Goal: Transaction & Acquisition: Purchase product/service

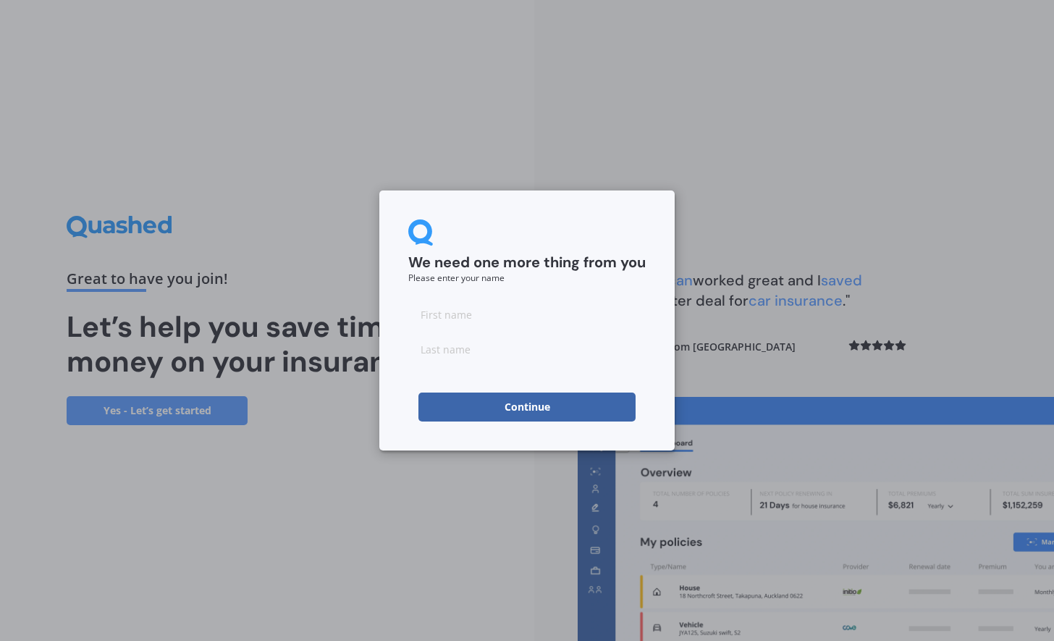
click at [523, 403] on button "Continue" at bounding box center [527, 406] width 217 height 29
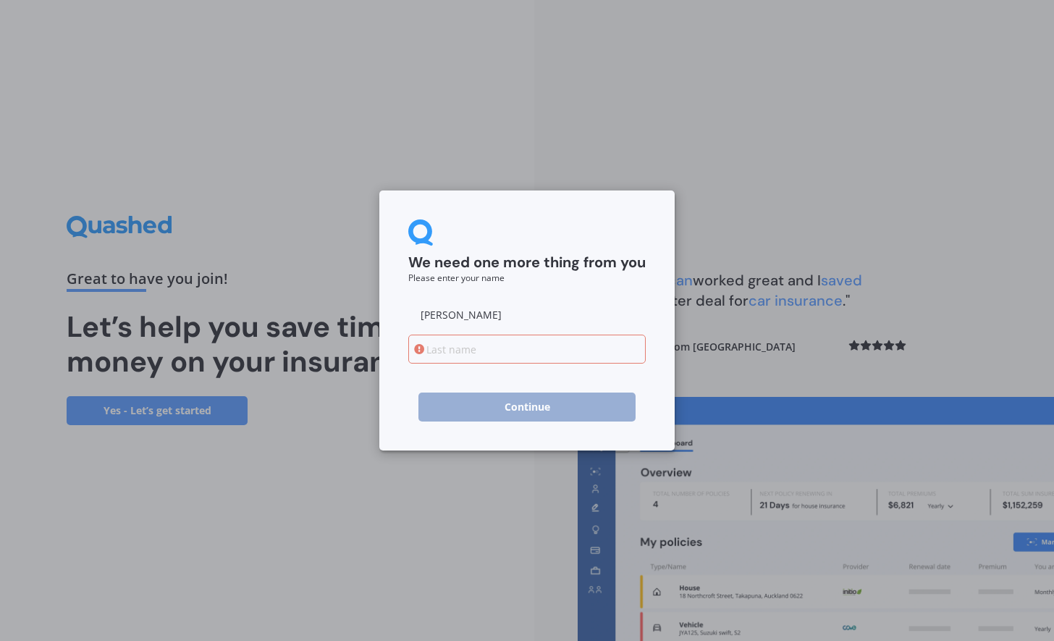
type input "[PERSON_NAME]"
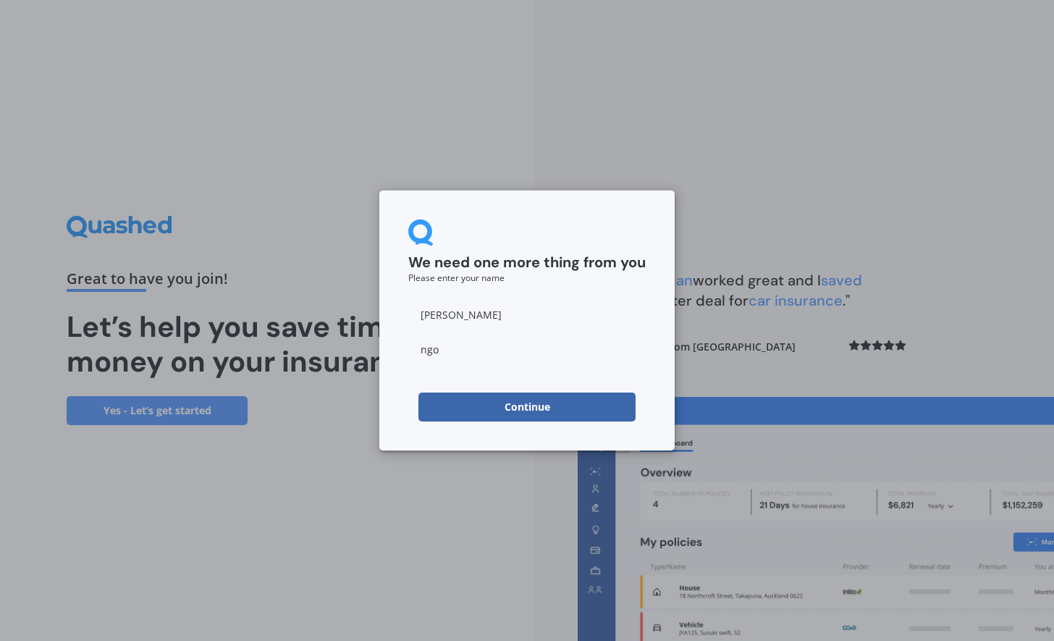
type input "ngo"
click at [504, 412] on button "Continue" at bounding box center [527, 406] width 217 height 29
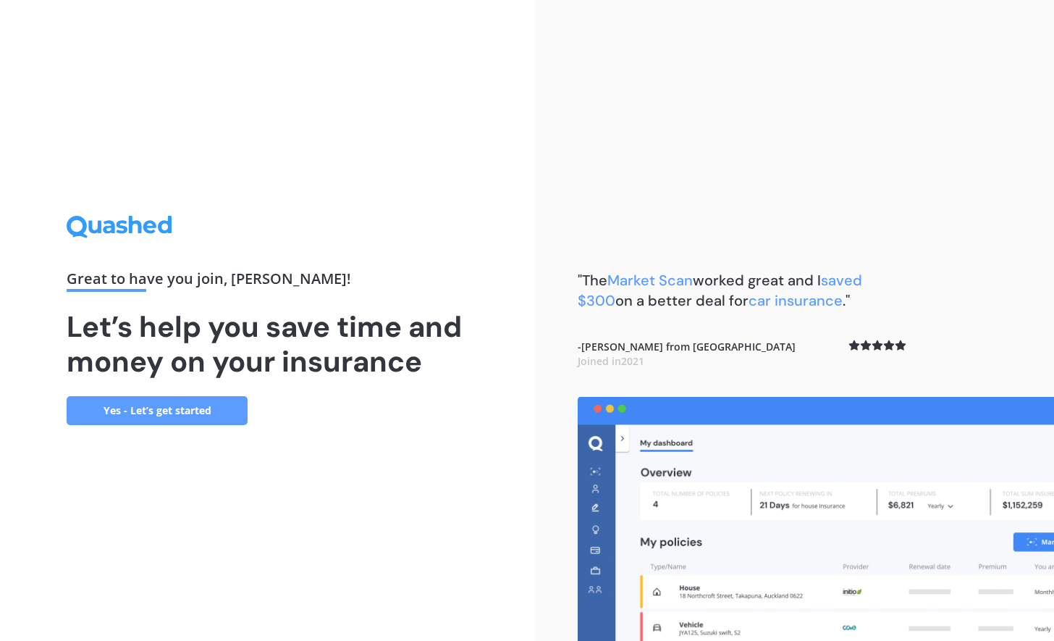
click at [140, 417] on link "Yes - Let’s get started" at bounding box center [157, 410] width 181 height 29
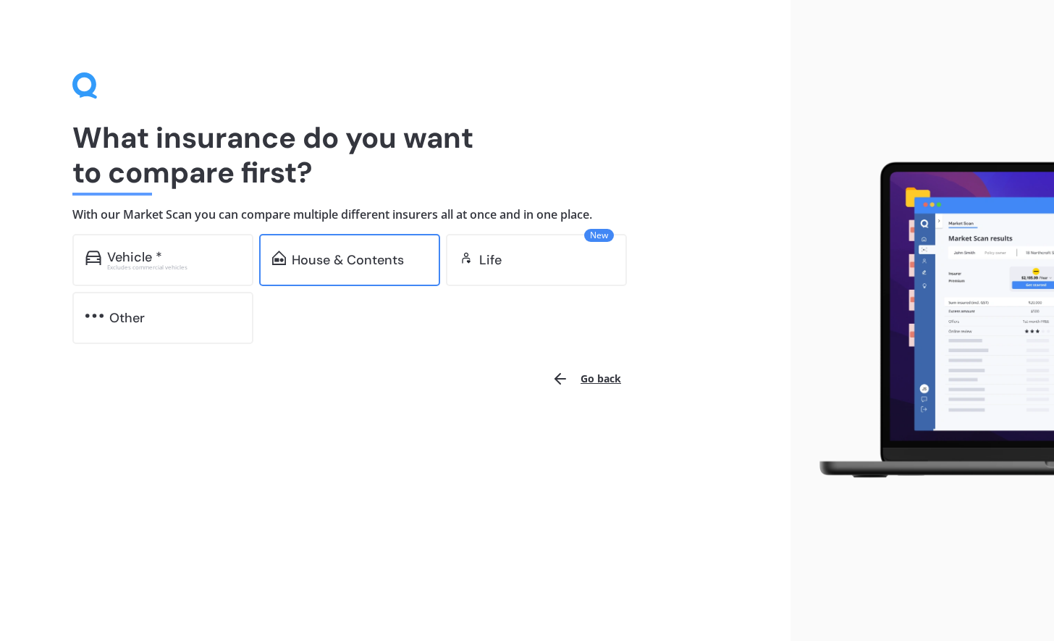
click at [359, 257] on div "House & Contents" at bounding box center [348, 260] width 112 height 14
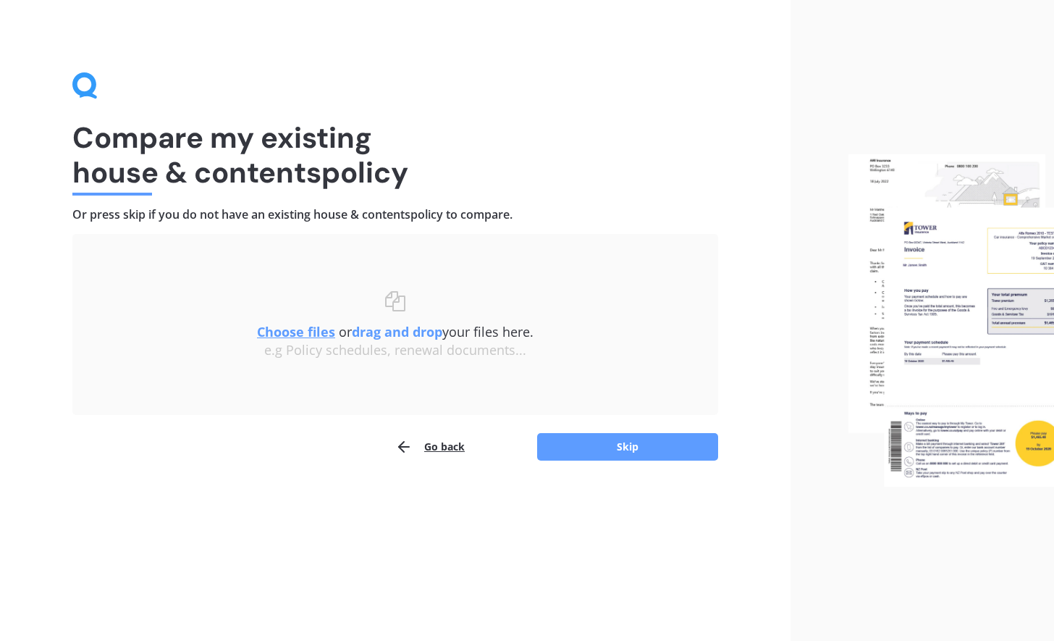
click at [277, 343] on div "e.g Policy schedules, renewal documents..." at bounding box center [395, 351] width 588 height 16
click at [276, 332] on u "Choose files" at bounding box center [296, 331] width 78 height 17
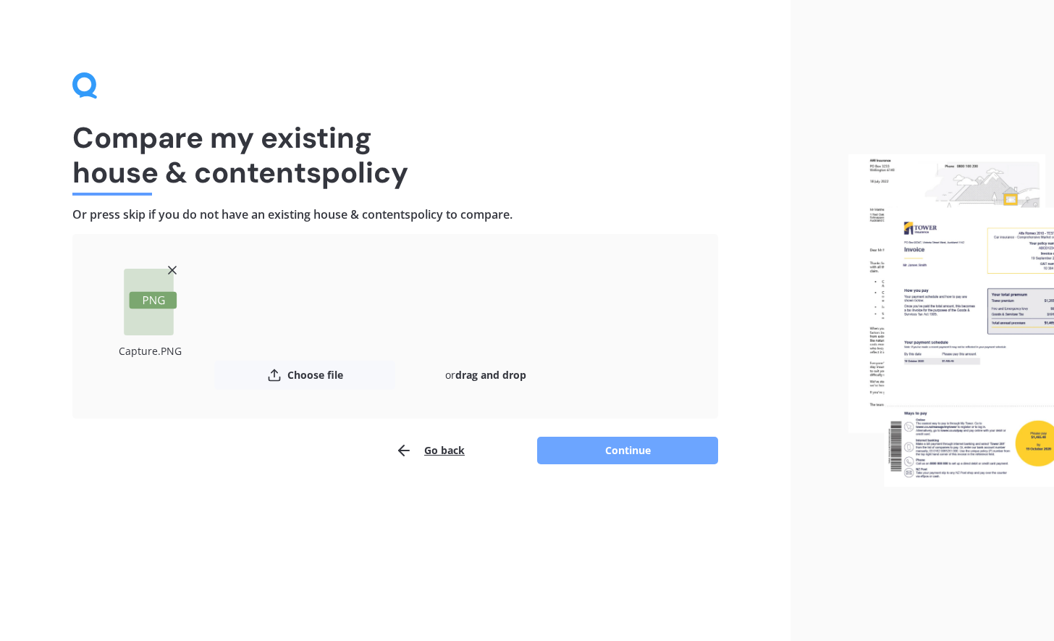
click at [644, 458] on button "Continue" at bounding box center [627, 451] width 181 height 28
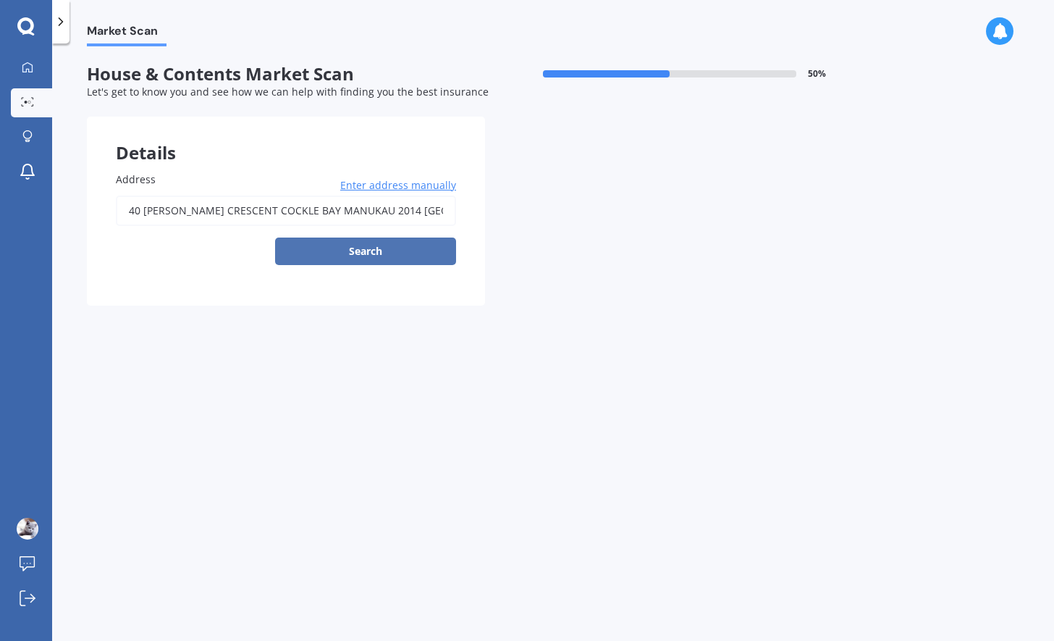
click at [374, 244] on button "Search" at bounding box center [365, 252] width 181 height 28
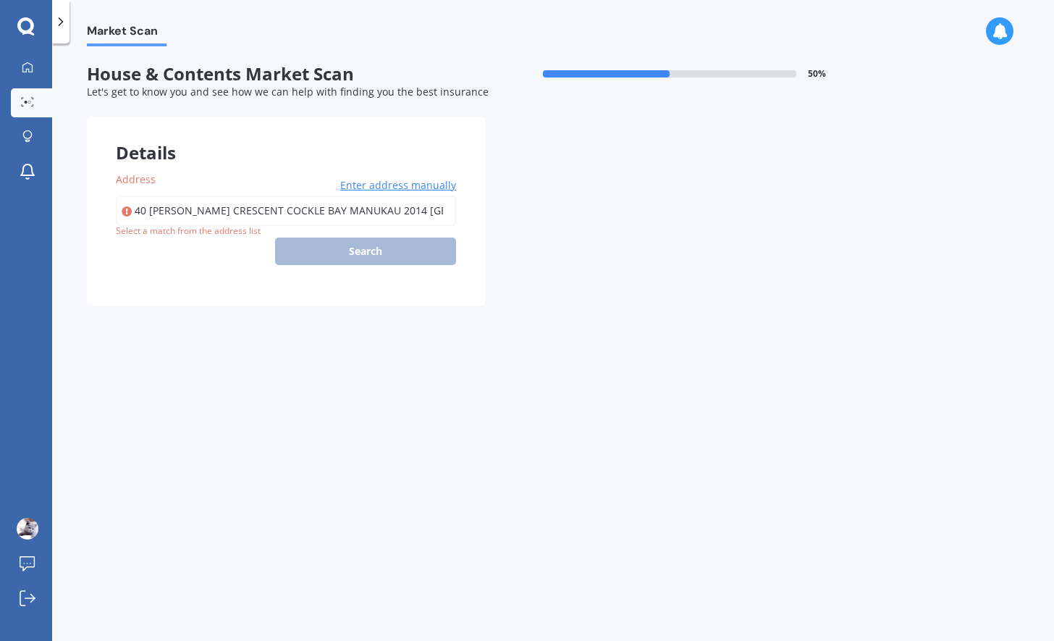
click at [233, 215] on input "40 [PERSON_NAME] CRESCENT COCKLE BAY MANUKAU 2014 [GEOGRAPHIC_DATA]" at bounding box center [286, 211] width 340 height 30
type input "[STREET_ADDRESS][PERSON_NAME] 2014"
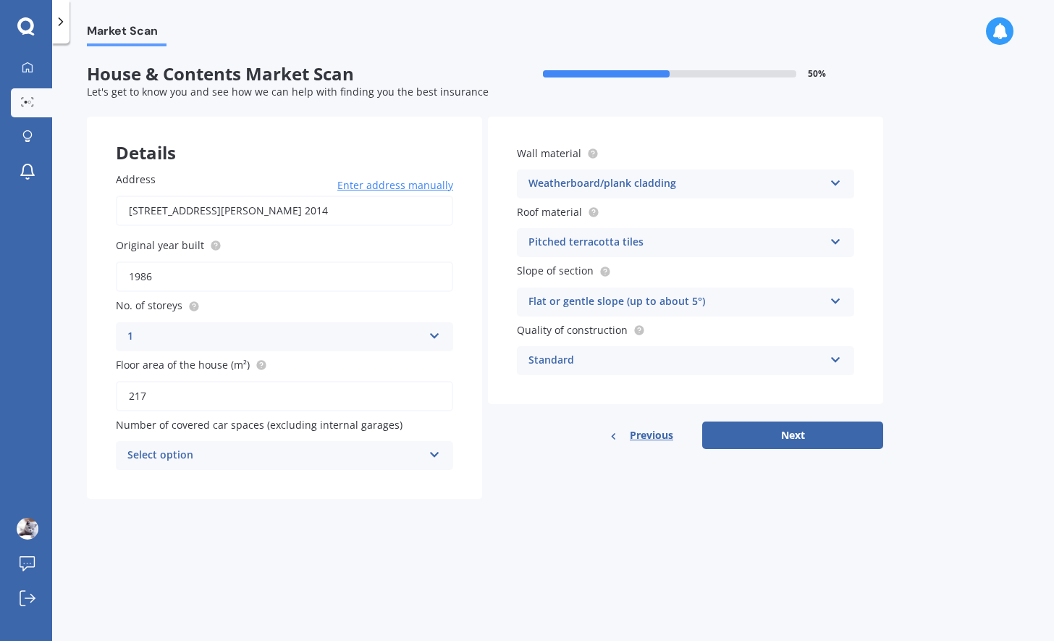
click at [340, 461] on div "Select option" at bounding box center [274, 455] width 295 height 17
click at [282, 487] on div "0" at bounding box center [285, 484] width 336 height 26
click at [599, 187] on div "Weatherboard/plank cladding" at bounding box center [676, 183] width 295 height 17
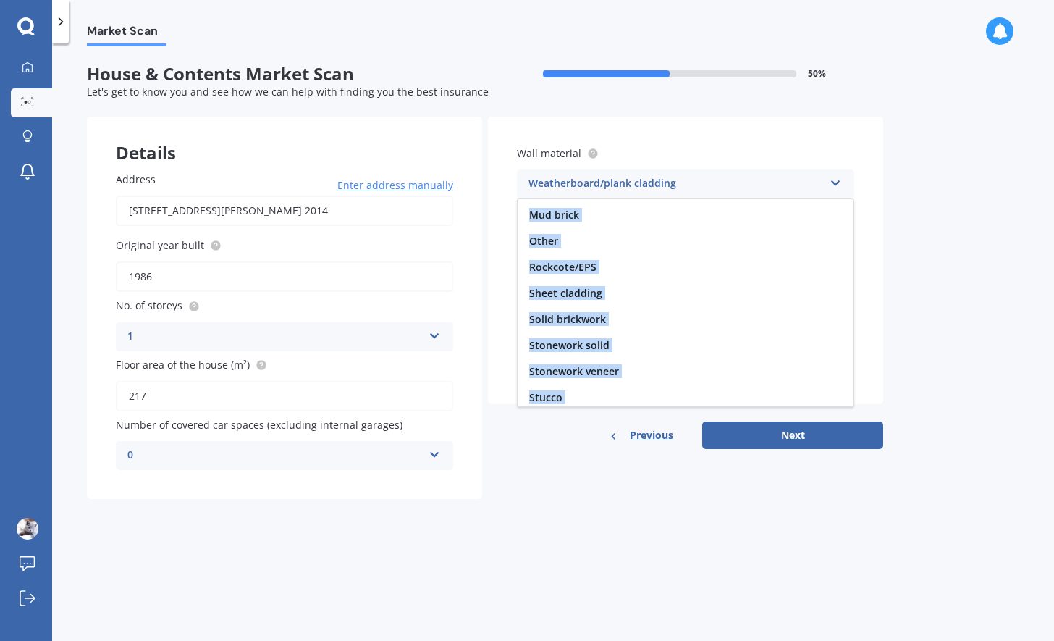
scroll to position [131, 0]
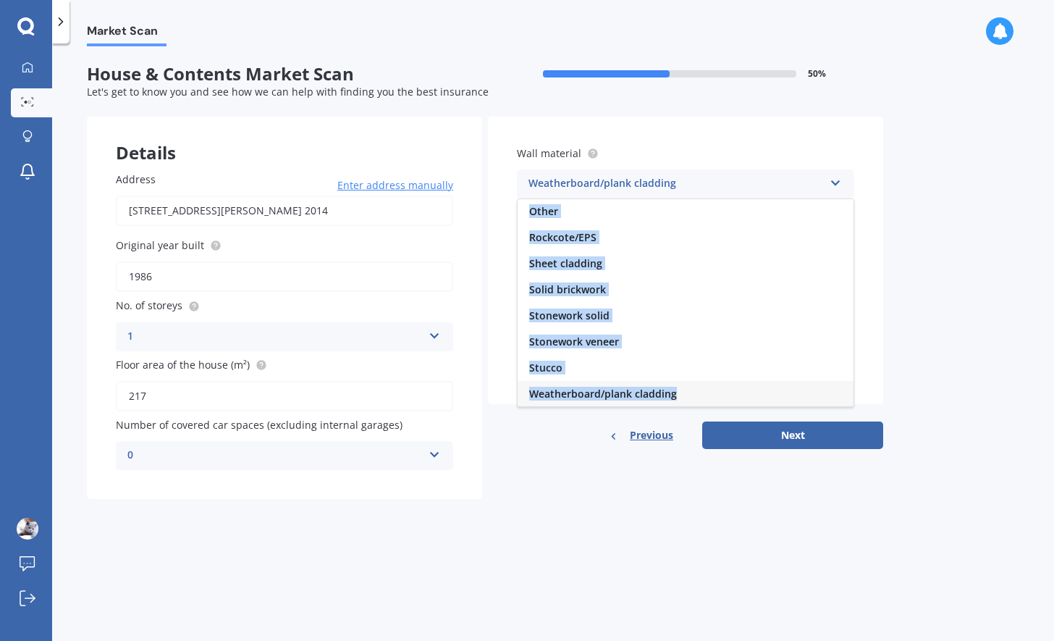
drag, startPoint x: 846, startPoint y: 298, endPoint x: 840, endPoint y: 392, distance: 94.3
click at [840, 392] on div "Artificial weatherboard/plank cladding Blockwork Brick veneer Double brick Mud …" at bounding box center [685, 302] width 337 height 209
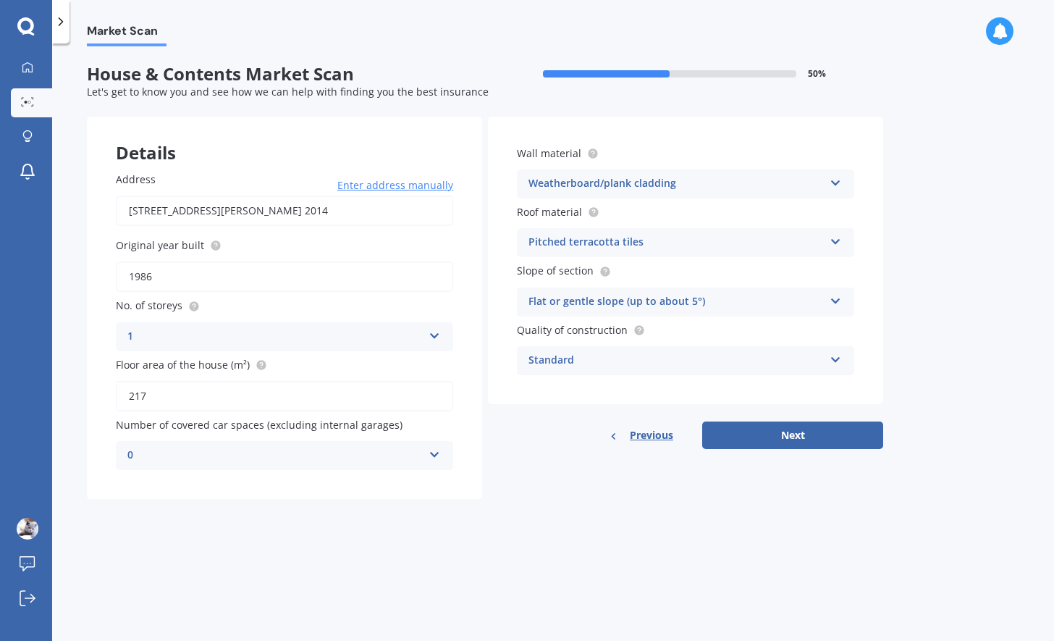
click at [774, 185] on div "Weatherboard/plank cladding" at bounding box center [676, 183] width 295 height 17
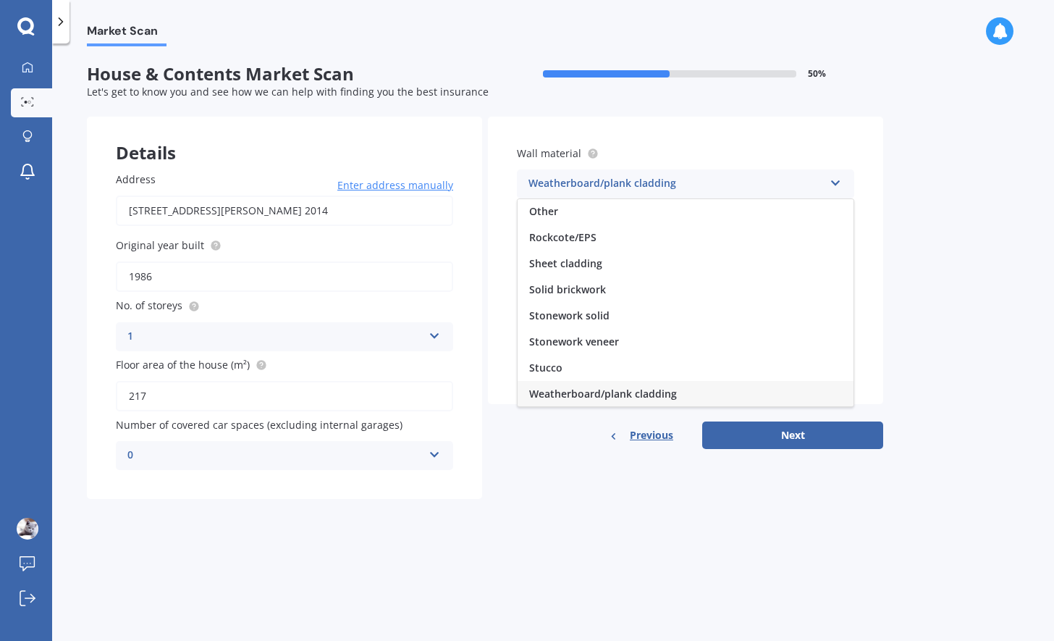
click at [774, 185] on div "Weatherboard/plank cladding" at bounding box center [676, 183] width 295 height 17
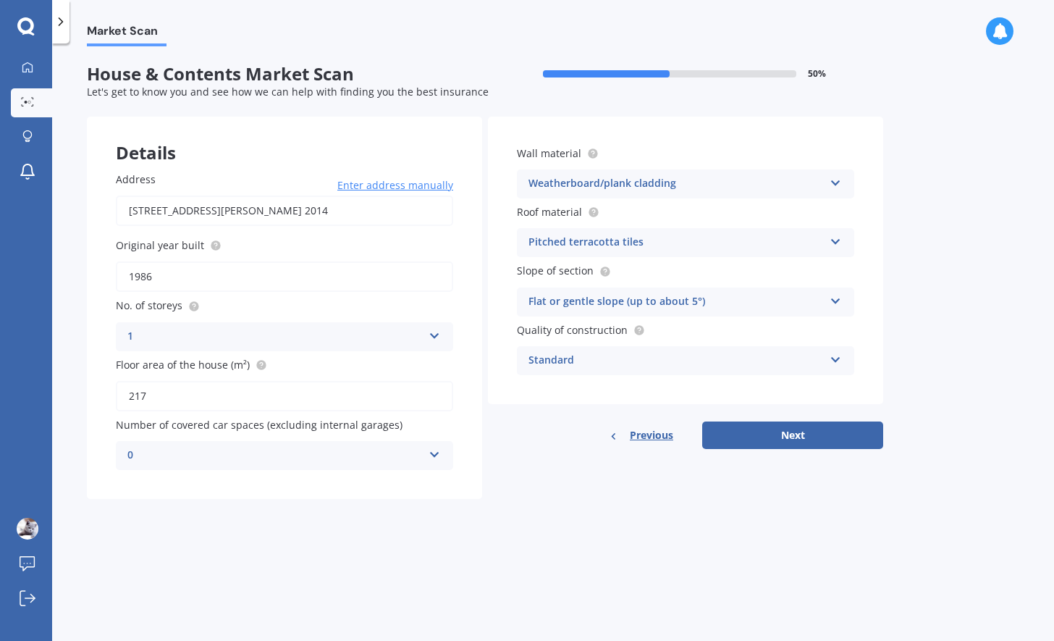
click at [774, 185] on div "Weatherboard/plank cladding" at bounding box center [676, 183] width 295 height 17
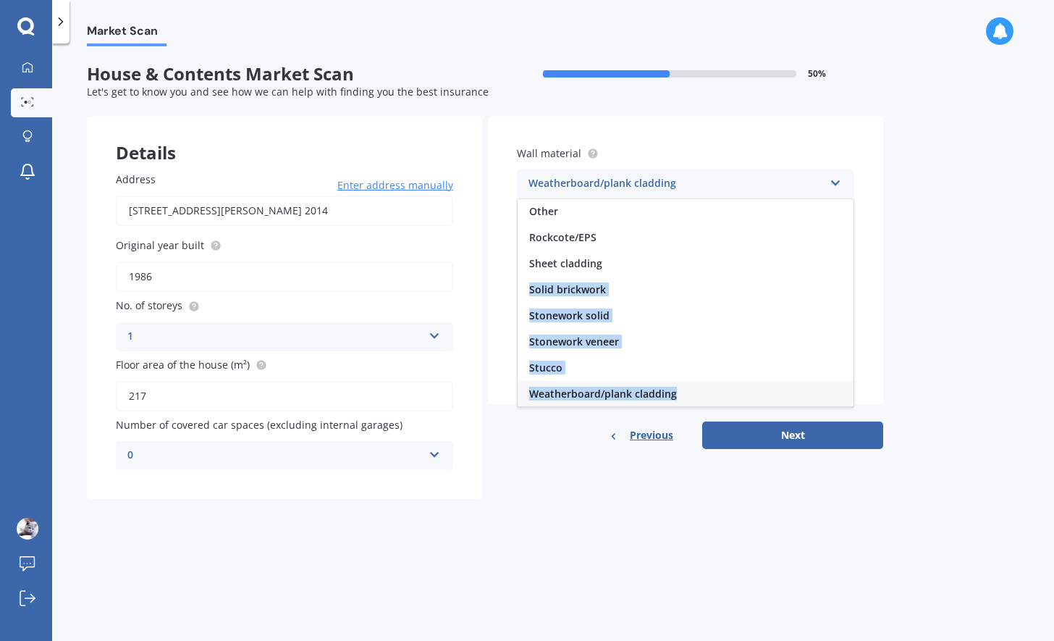
drag, startPoint x: 852, startPoint y: 385, endPoint x: 698, endPoint y: 268, distance: 193.4
click at [698, 268] on div "Artificial weatherboard/plank cladding Blockwork Brick veneer Double brick Mud …" at bounding box center [685, 302] width 337 height 209
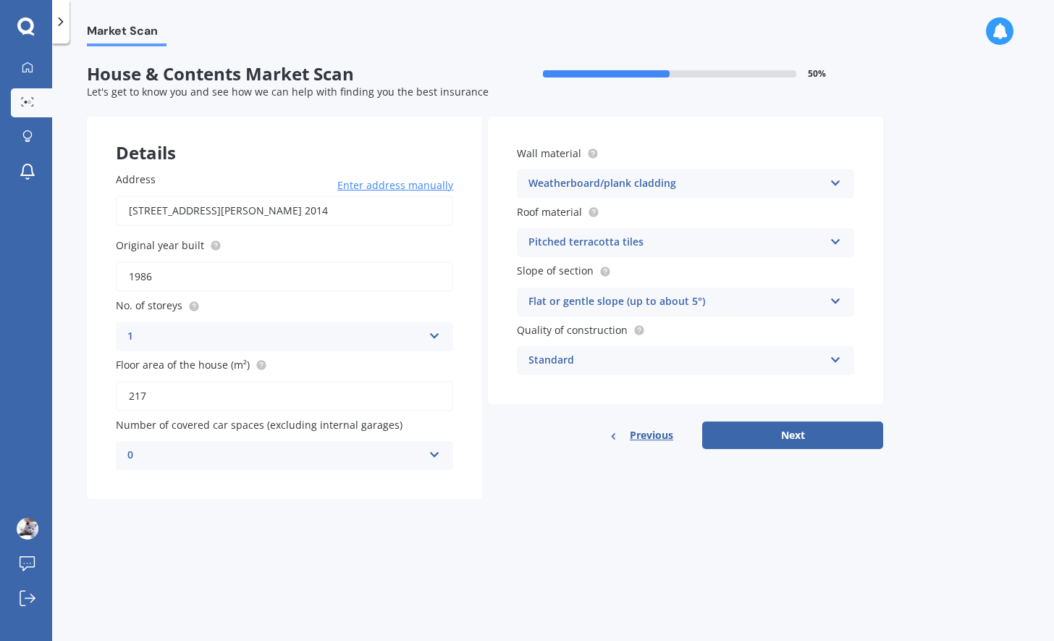
click at [673, 182] on div "Weatherboard/plank cladding" at bounding box center [676, 183] width 295 height 17
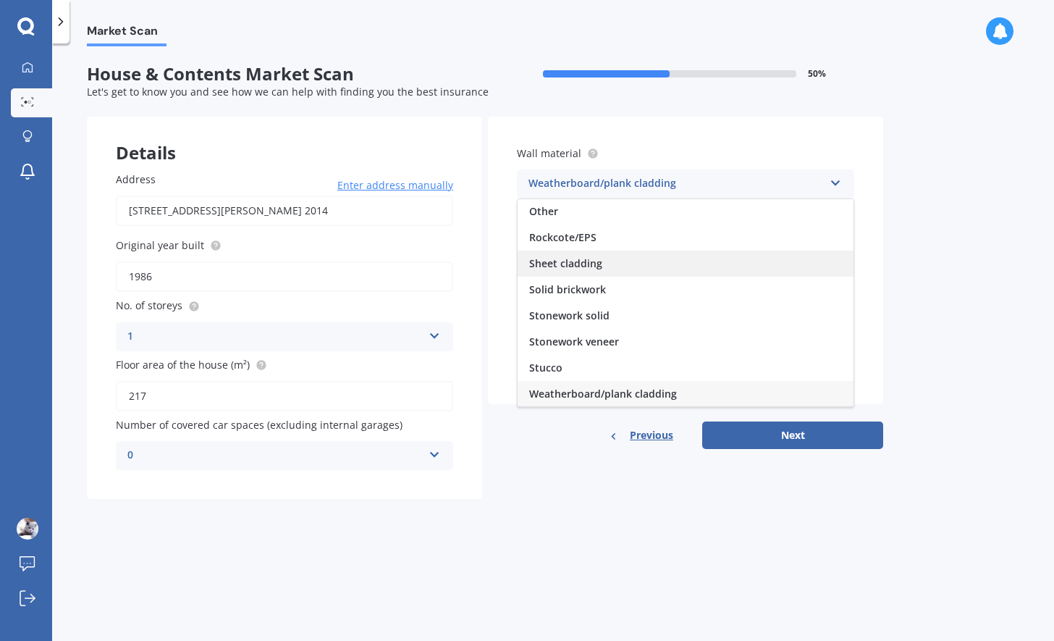
click at [559, 265] on span "Sheet cladding" at bounding box center [565, 263] width 73 height 14
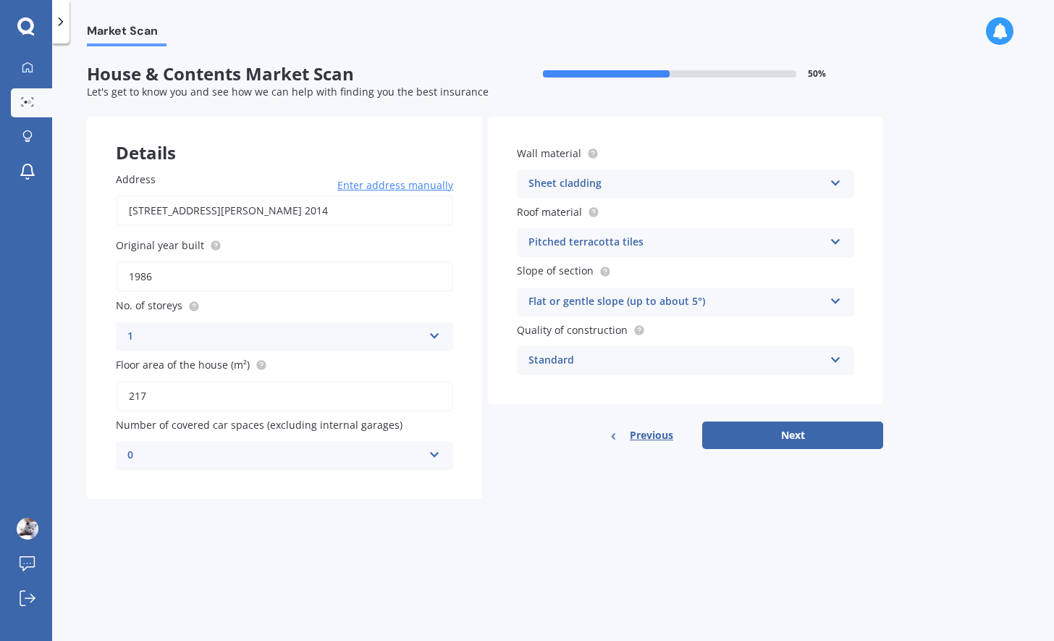
click at [613, 300] on div "Flat or gentle slope (up to about 5°)" at bounding box center [676, 301] width 295 height 17
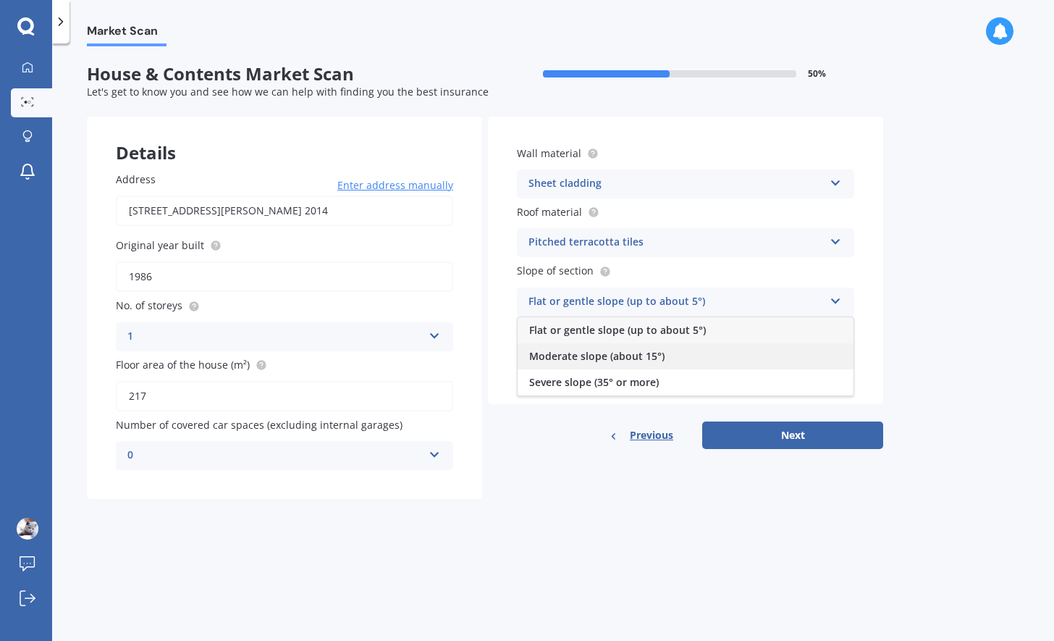
click at [592, 364] on div "Moderate slope (about 15°)" at bounding box center [686, 356] width 336 height 26
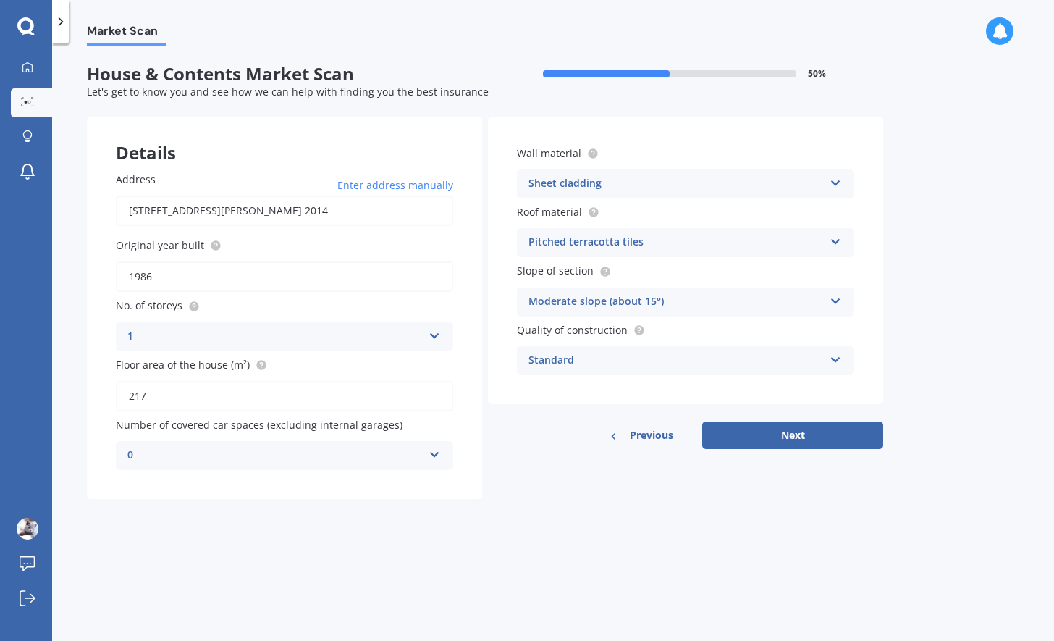
click at [618, 301] on div "Moderate slope (about 15°)" at bounding box center [676, 301] width 295 height 17
click at [944, 330] on div "Market Scan House & Contents Market Scan 50 % Let's get to know you and see how…" at bounding box center [553, 344] width 1002 height 597
click at [737, 437] on button "Next" at bounding box center [792, 435] width 181 height 28
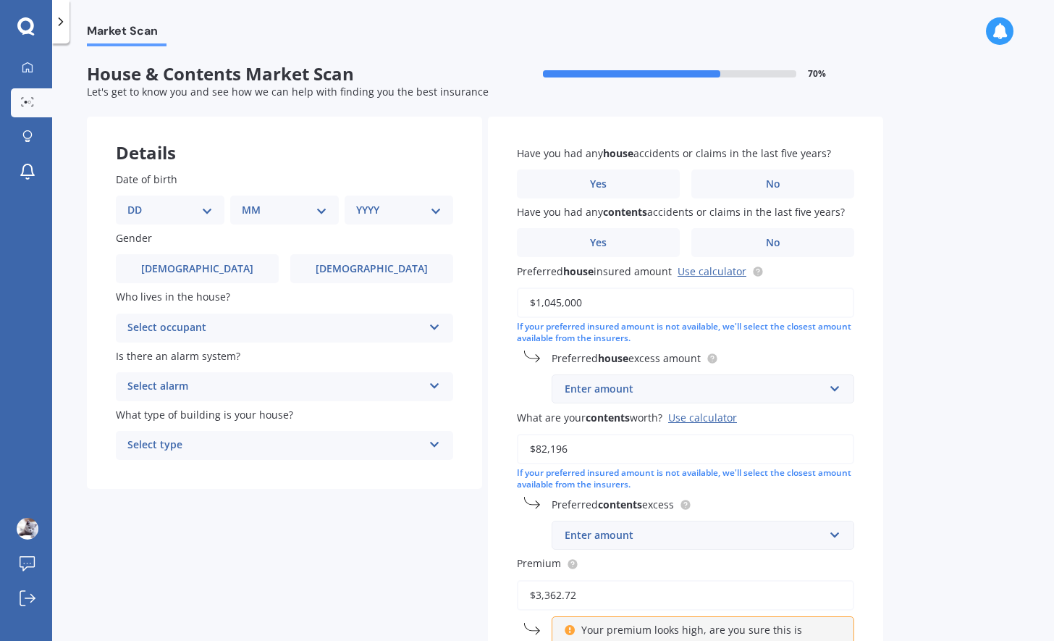
click at [162, 201] on div "DD 01 02 03 04 05 06 07 08 09 10 11 12 13 14 15 16 17 18 19 20 21 22 23 24 25 2…" at bounding box center [170, 210] width 109 height 29
click at [134, 220] on div "DD 01 02 03 04 05 06 07 08 09 10 11 12 13 14 15 16 17 18 19 20 21 22 23 24 25 2…" at bounding box center [170, 210] width 109 height 29
click at [149, 217] on select "DD 01 02 03 04 05 06 07 08 09 10 11 12 13 14 15 16 17 18 19 20 21 22 23 24 25 2…" at bounding box center [169, 210] width 85 height 16
select select "11"
click at [139, 202] on select "DD 01 02 03 04 05 06 07 08 09 10 11 12 13 14 15 16 17 18 19 20 21 22 23 24 25 2…" at bounding box center [169, 210] width 85 height 16
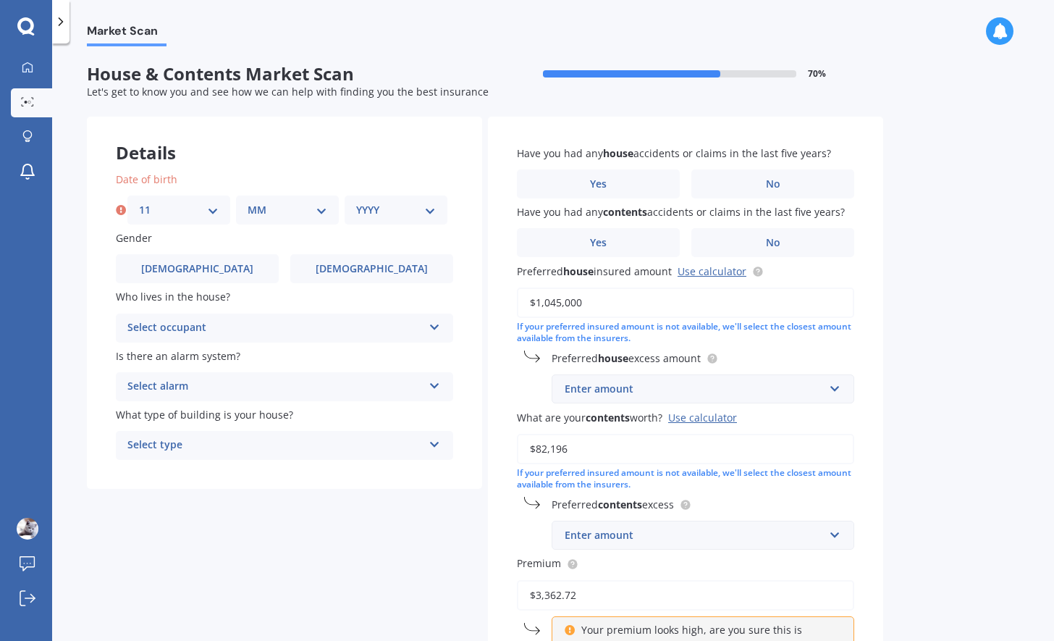
click at [264, 213] on select "MM 01 02 03 04 05 06 07 08 09 10 11 12" at bounding box center [288, 210] width 80 height 16
select select "07"
click at [248, 202] on select "MM 01 02 03 04 05 06 07 08 09 10 11 12" at bounding box center [288, 210] width 80 height 16
click at [387, 213] on select "YYYY 2009 2008 2007 2006 2005 2004 2003 2002 2001 2000 1999 1998 1997 1996 1995…" at bounding box center [396, 210] width 80 height 16
select select "1987"
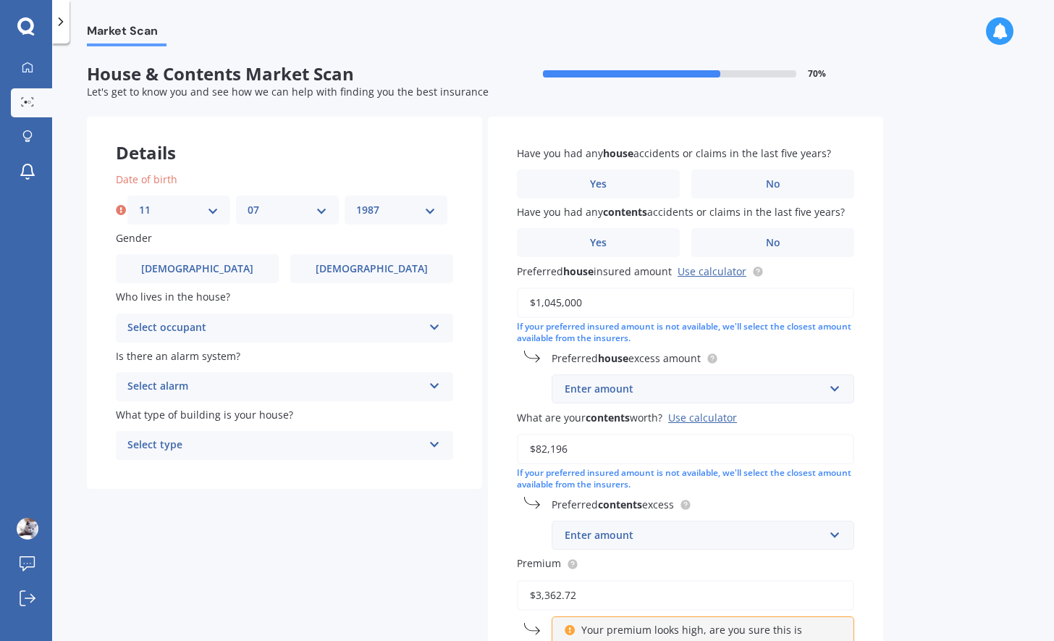
click at [356, 202] on select "YYYY 2009 2008 2007 2006 2005 2004 2003 2002 2001 2000 1999 1998 1997 1996 1995…" at bounding box center [396, 210] width 80 height 16
click at [360, 258] on label "[DEMOGRAPHIC_DATA]" at bounding box center [371, 268] width 163 height 29
click at [0, 0] on input "[DEMOGRAPHIC_DATA]" at bounding box center [0, 0] width 0 height 0
click at [329, 322] on div "Select occupant" at bounding box center [274, 327] width 295 height 17
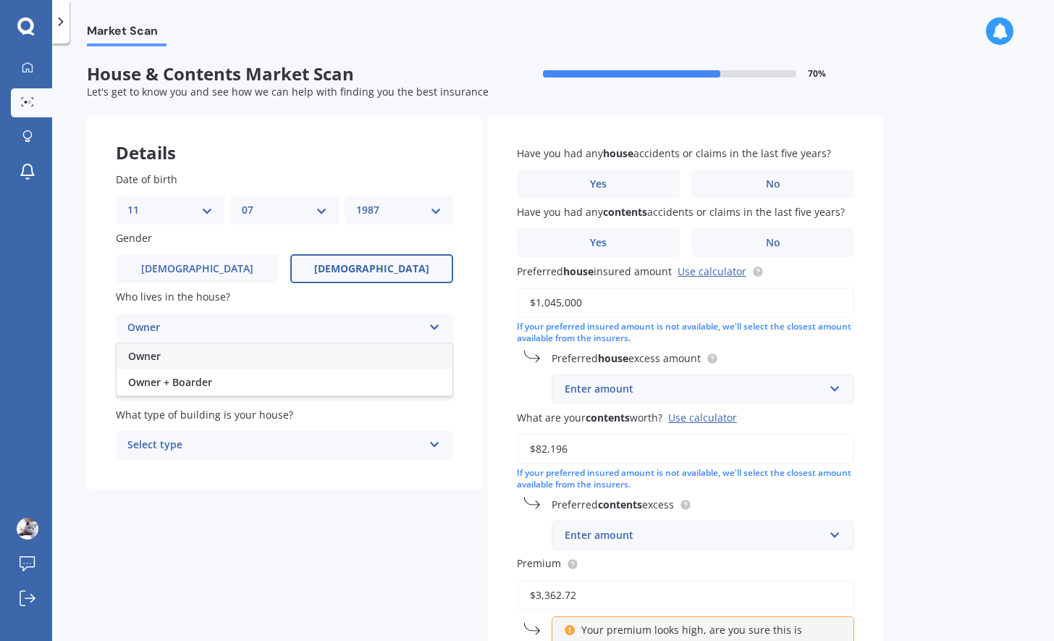
click at [262, 360] on div "Owner" at bounding box center [285, 356] width 336 height 26
click at [253, 326] on div "Owner" at bounding box center [274, 327] width 295 height 17
click at [234, 379] on div "Owner + Boarder" at bounding box center [285, 382] width 336 height 26
click at [231, 383] on div "Select alarm" at bounding box center [274, 386] width 295 height 17
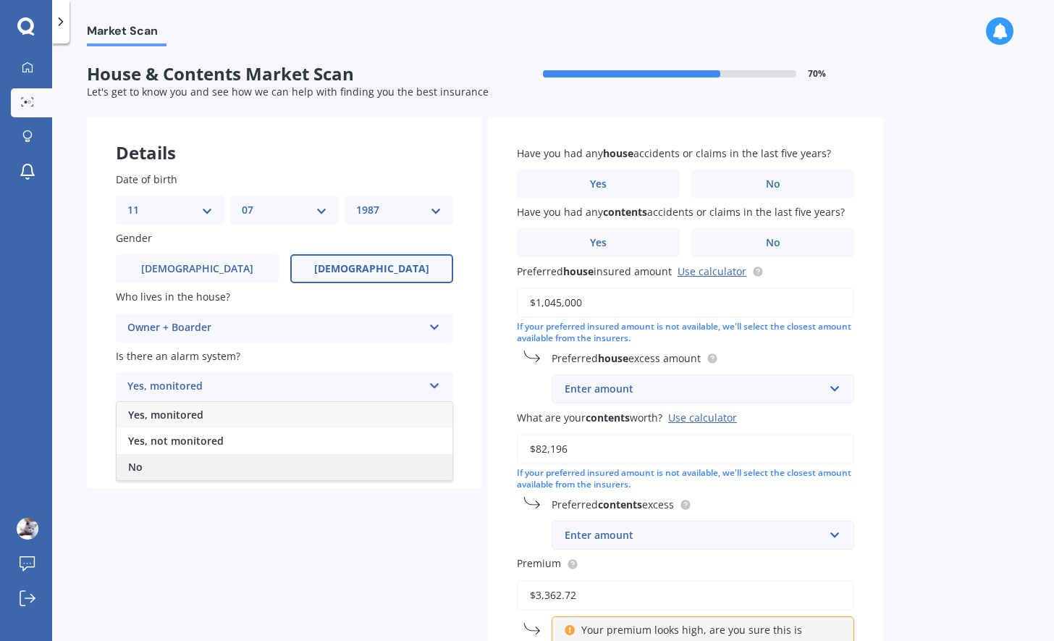
click at [202, 465] on div "No" at bounding box center [285, 467] width 336 height 26
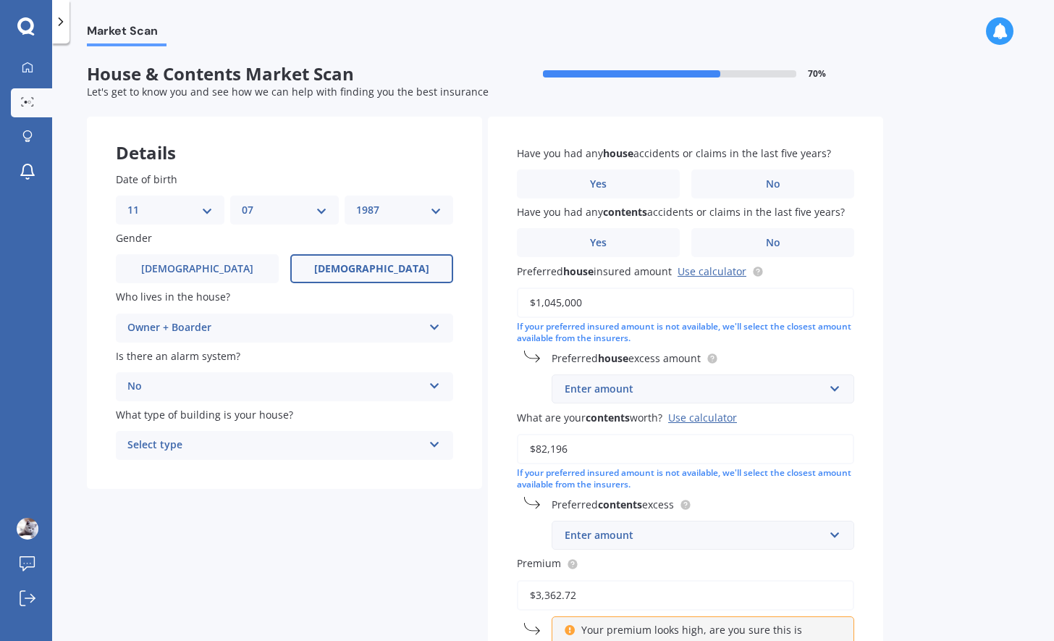
click at [210, 445] on div "Select type" at bounding box center [274, 445] width 295 height 17
click at [243, 475] on div "Freestanding" at bounding box center [285, 474] width 336 height 26
click at [747, 189] on label "No" at bounding box center [773, 183] width 163 height 29
click at [0, 0] on input "No" at bounding box center [0, 0] width 0 height 0
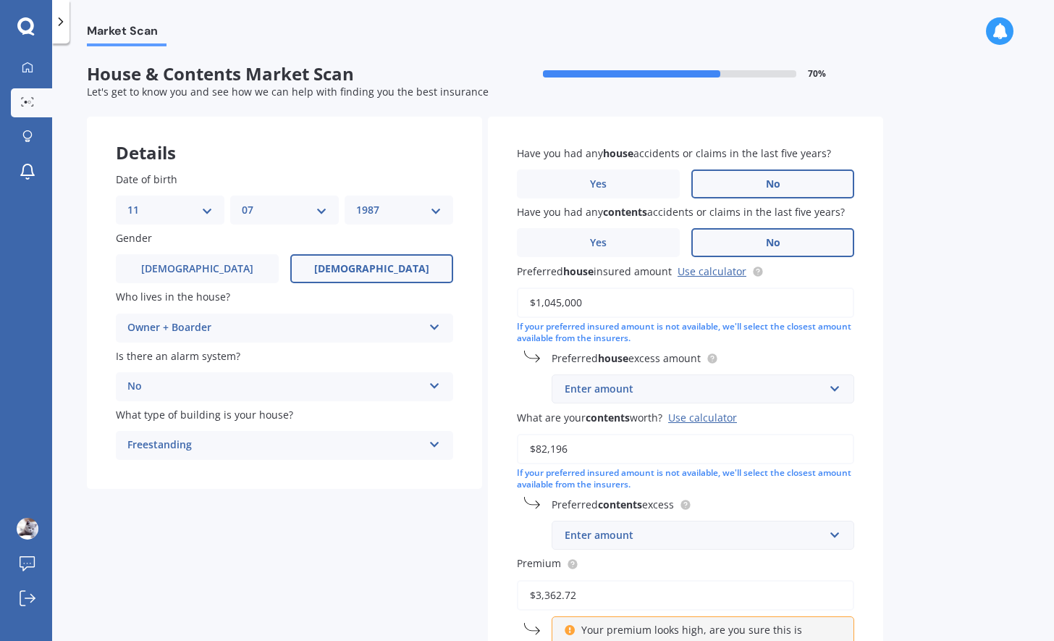
click at [746, 251] on label "No" at bounding box center [773, 242] width 163 height 29
click at [0, 0] on input "No" at bounding box center [0, 0] width 0 height 0
click at [658, 396] on div "Enter amount" at bounding box center [694, 389] width 259 height 16
click at [943, 358] on div "Market Scan House & Contents Market Scan 70 % Let's get to know you and see how…" at bounding box center [553, 344] width 1002 height 597
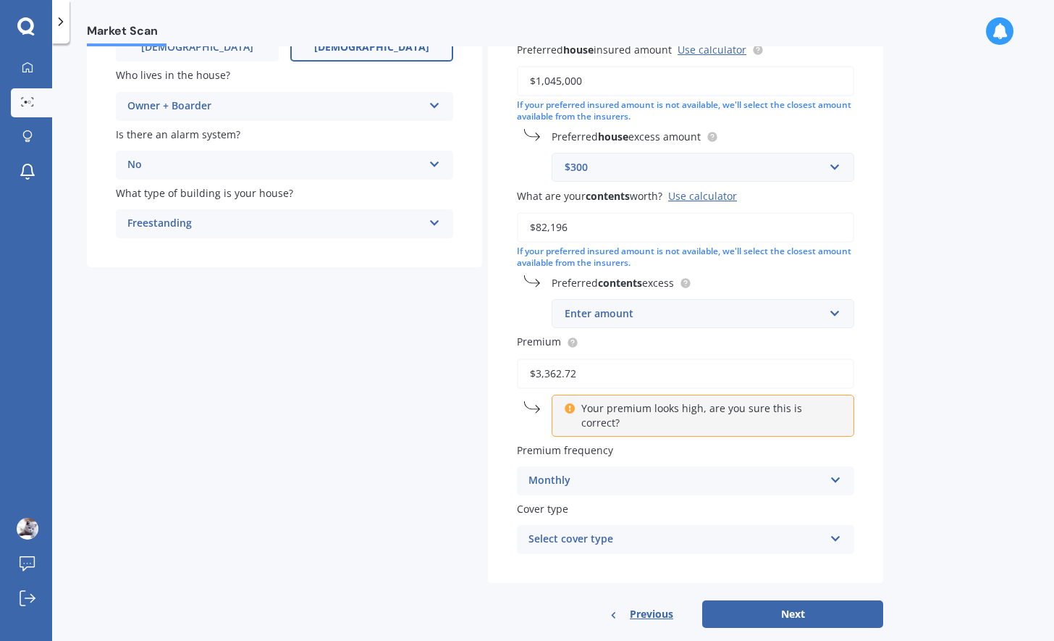
scroll to position [233, 0]
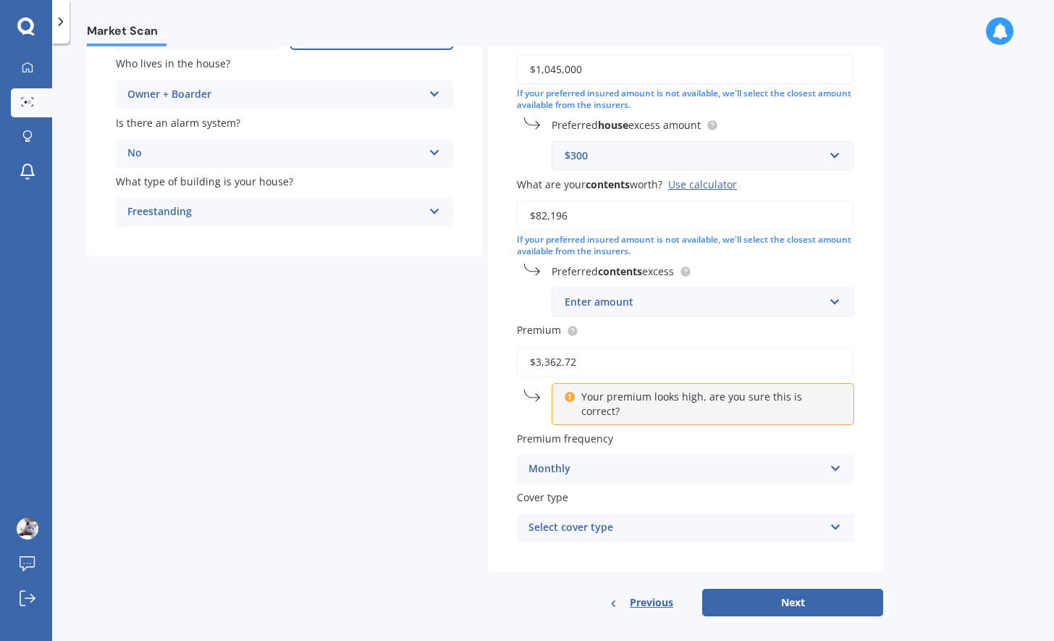
click at [717, 307] on div "Enter amount" at bounding box center [694, 302] width 259 height 16
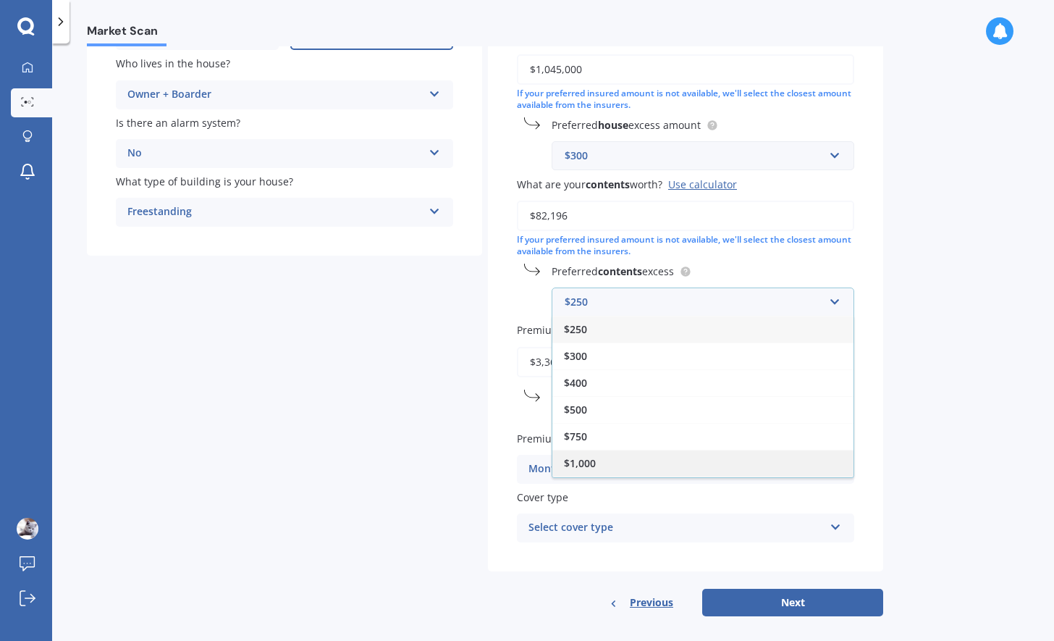
click at [658, 462] on div "$1,000" at bounding box center [703, 463] width 301 height 27
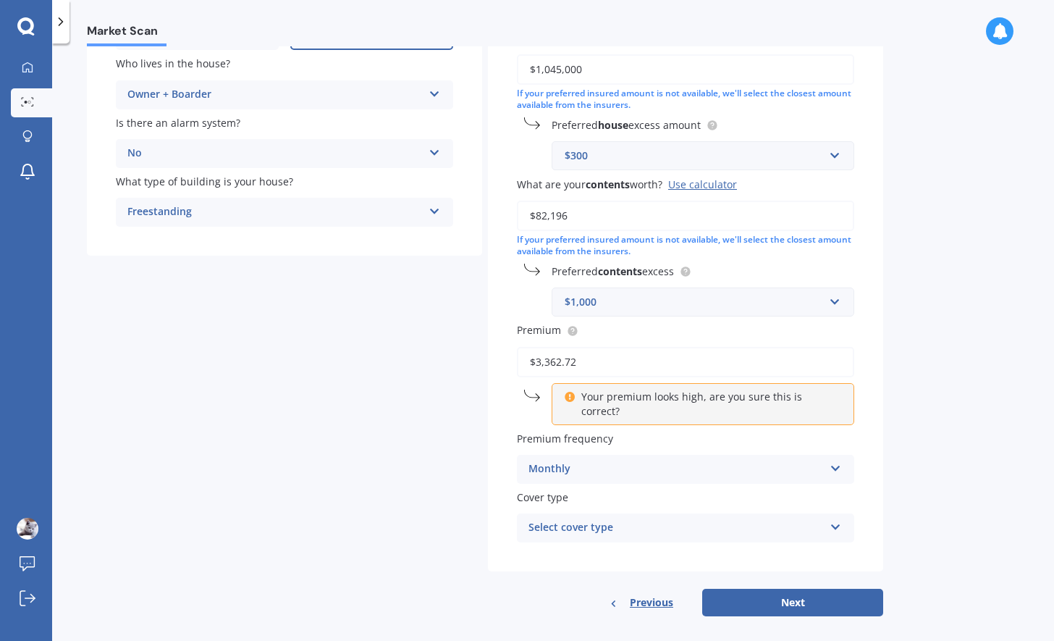
click at [593, 461] on div "Monthly" at bounding box center [676, 469] width 295 height 17
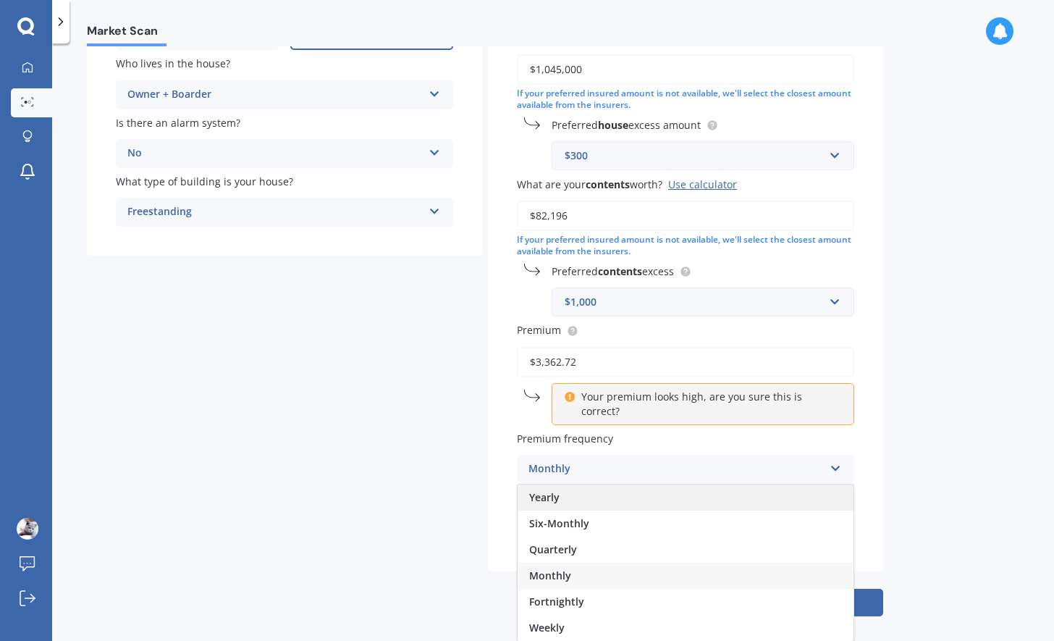
click at [584, 490] on div "Yearly" at bounding box center [686, 497] width 336 height 26
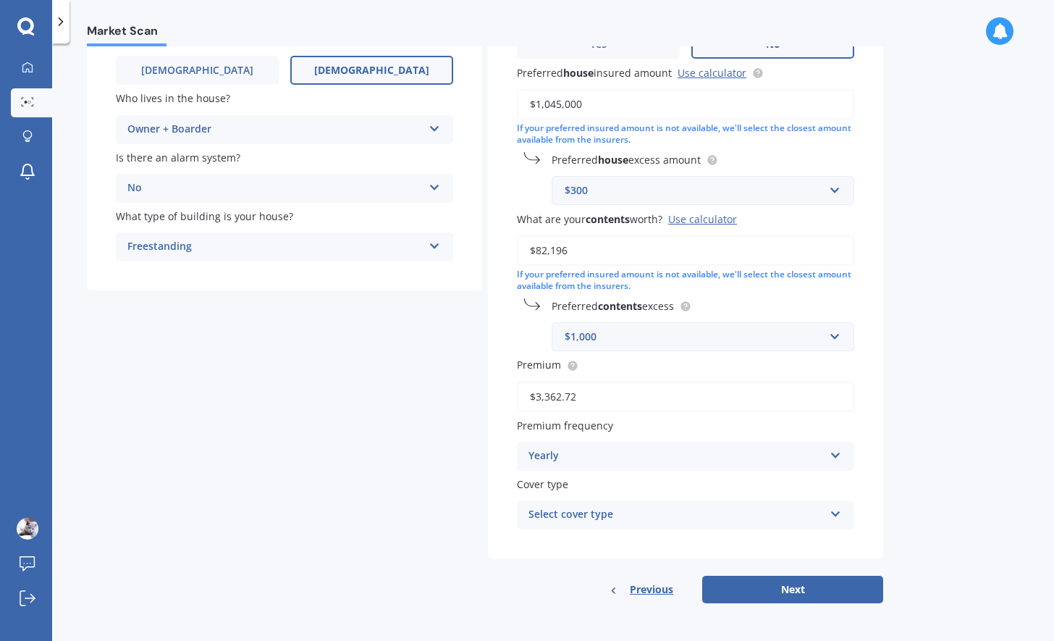
scroll to position [200, 0]
click at [689, 516] on div "Select cover type" at bounding box center [676, 514] width 295 height 17
click at [677, 547] on div "Home and Contents" at bounding box center [686, 543] width 336 height 26
click at [752, 586] on button "Next" at bounding box center [792, 590] width 181 height 28
select select "11"
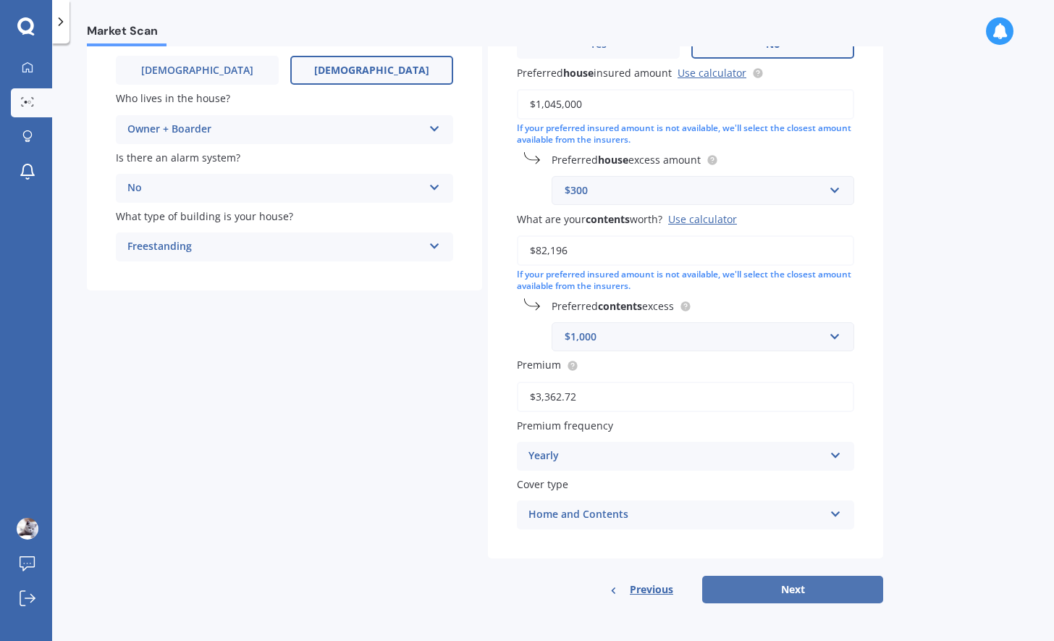
select select "07"
select select "1987"
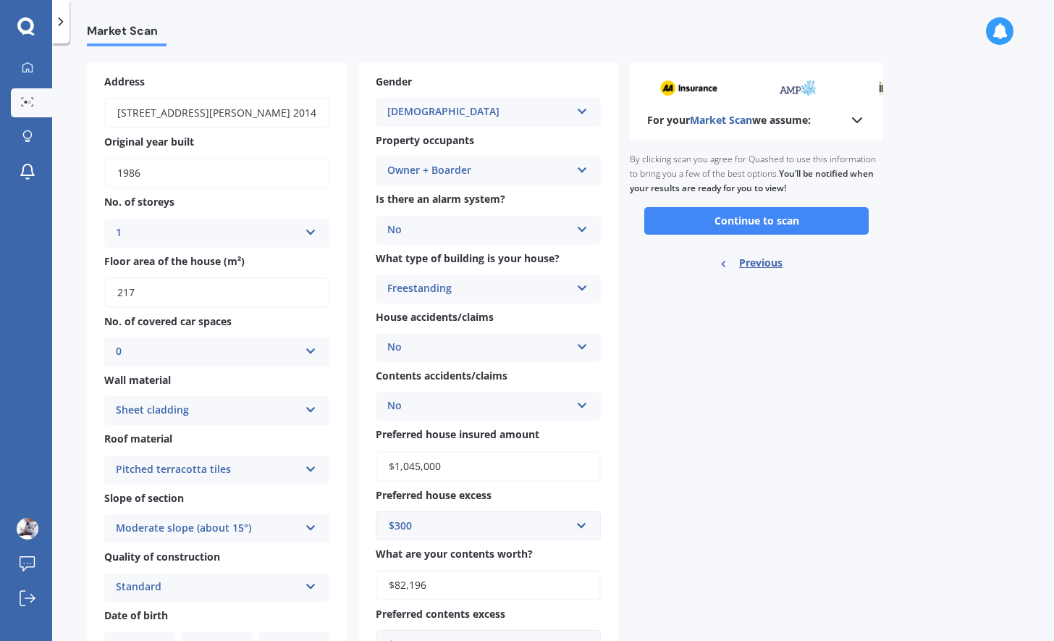
scroll to position [0, 0]
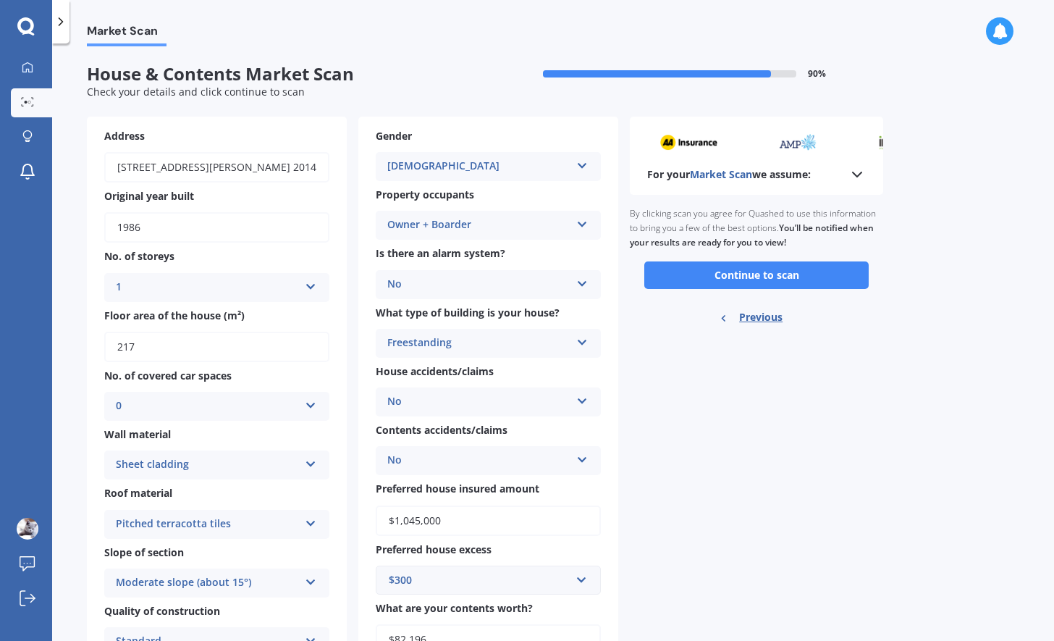
click at [729, 174] on span "Market Scan" at bounding box center [721, 174] width 62 height 14
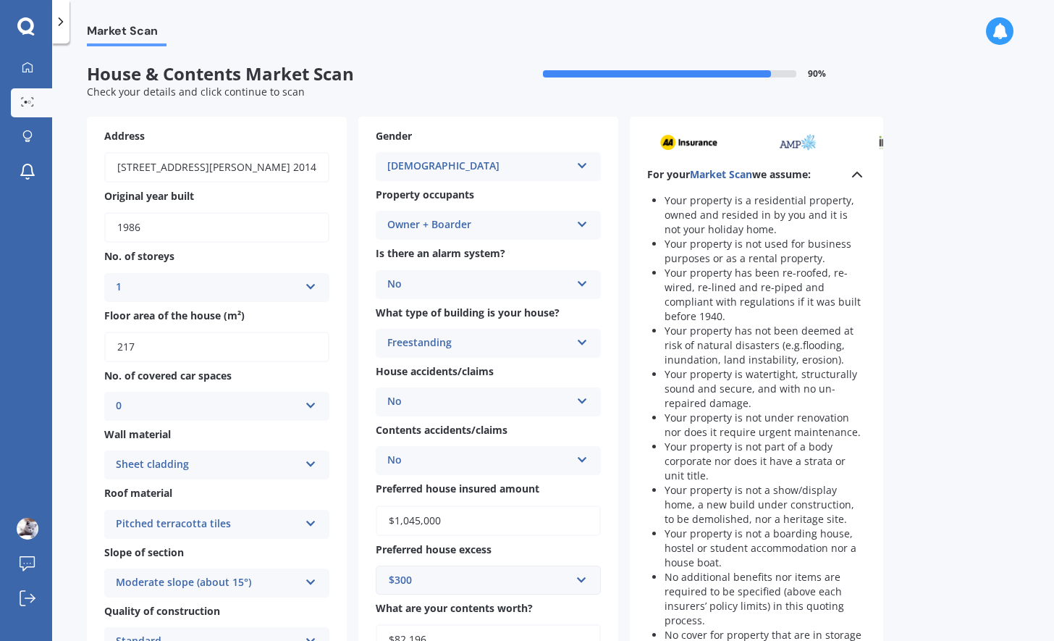
click at [729, 174] on span "Market Scan" at bounding box center [721, 174] width 62 height 14
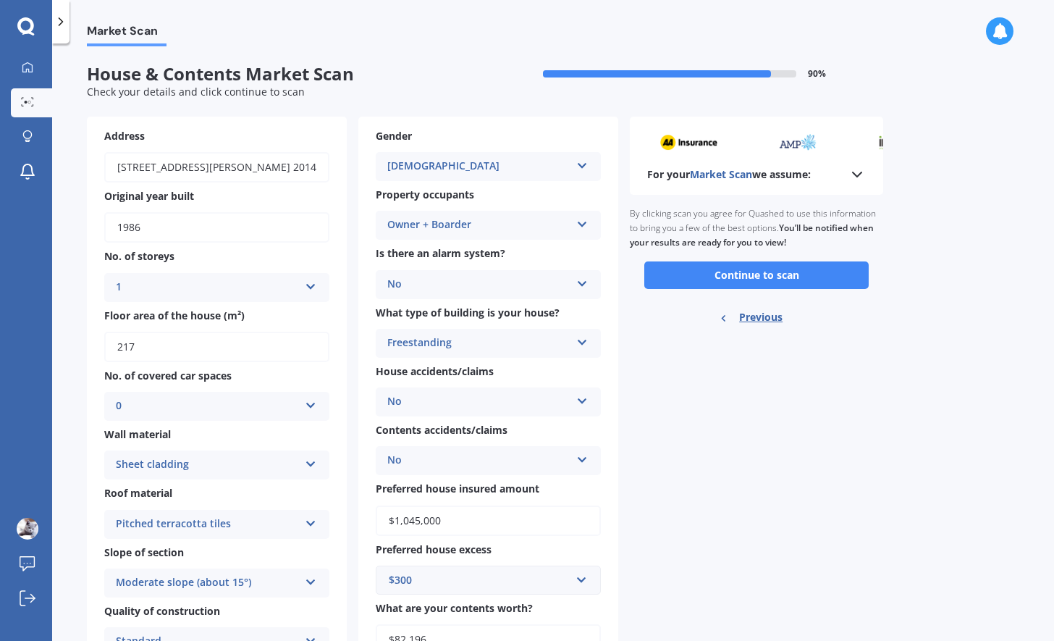
click at [70, 500] on div "Market Scan House & Contents Market Scan 90 % Check your details and click cont…" at bounding box center [553, 344] width 1002 height 597
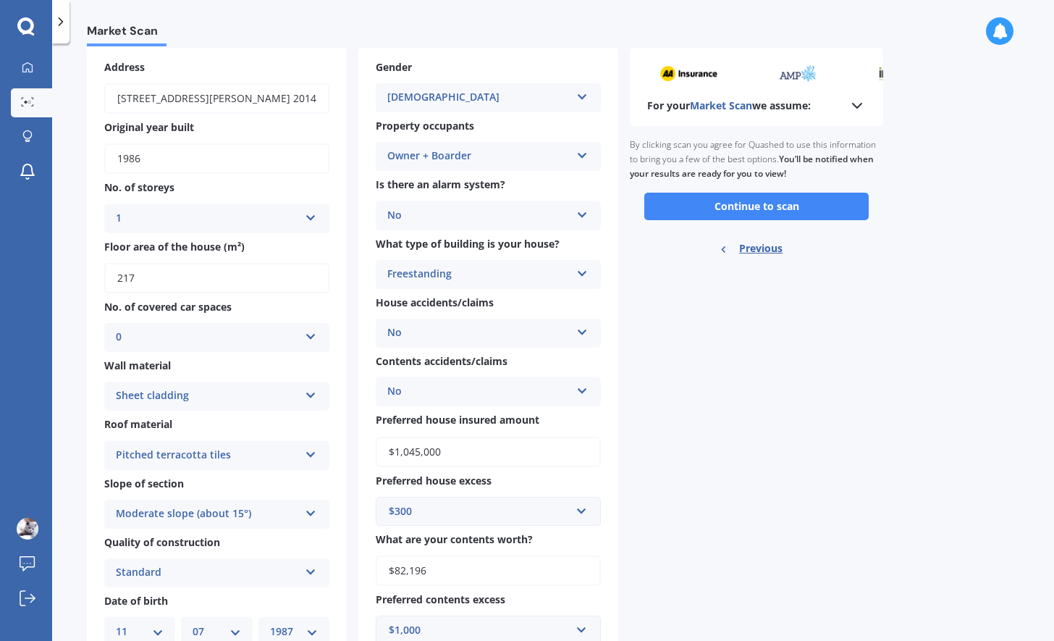
scroll to position [71, 0]
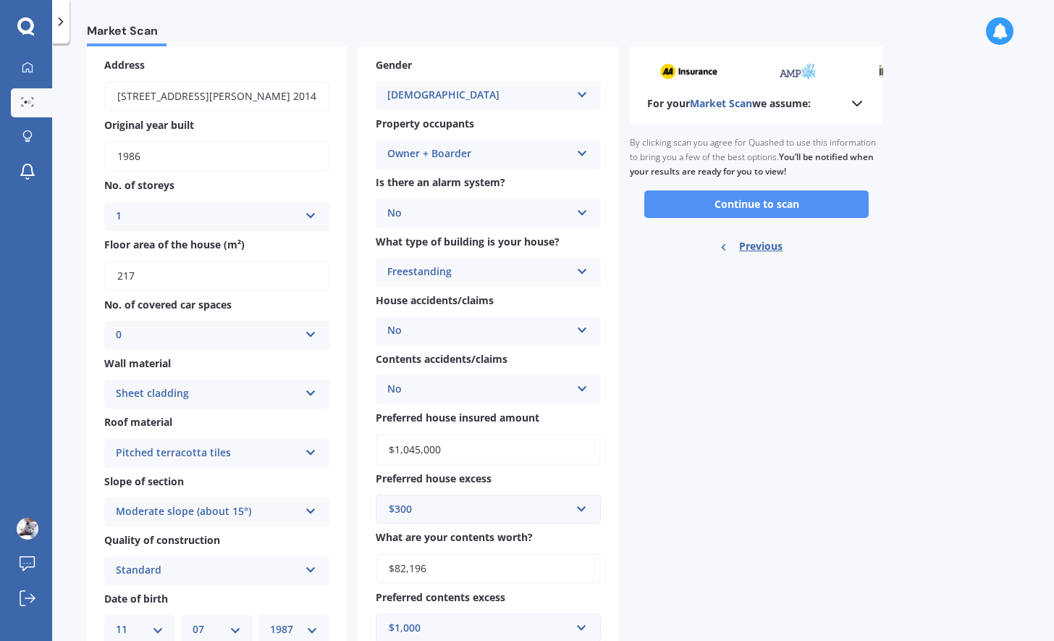
click at [683, 209] on button "Continue to scan" at bounding box center [757, 204] width 224 height 28
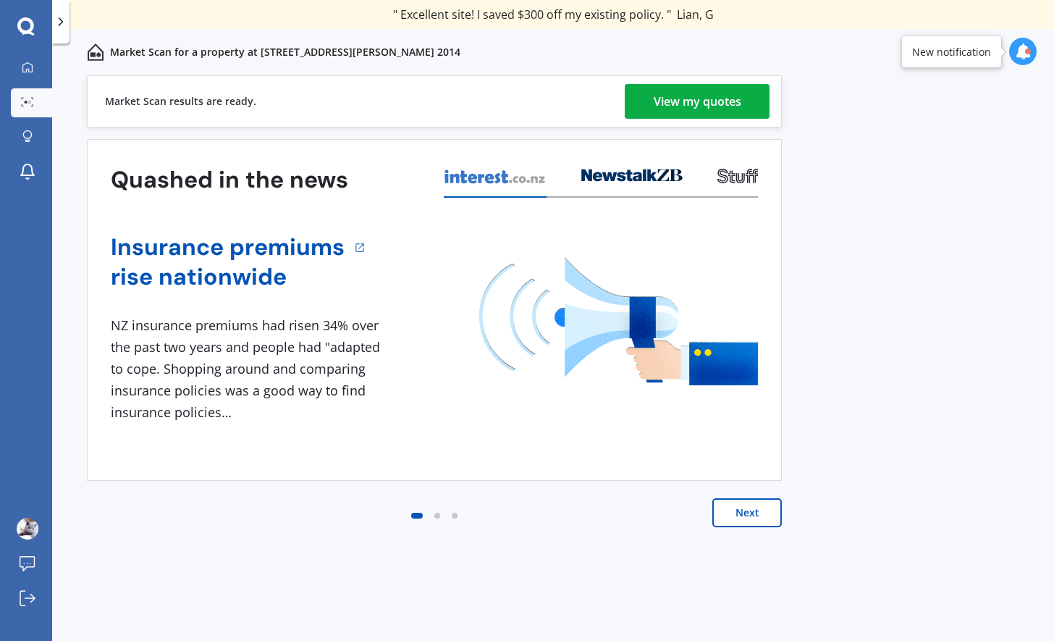
click at [700, 104] on div "View my quotes" at bounding box center [698, 101] width 88 height 35
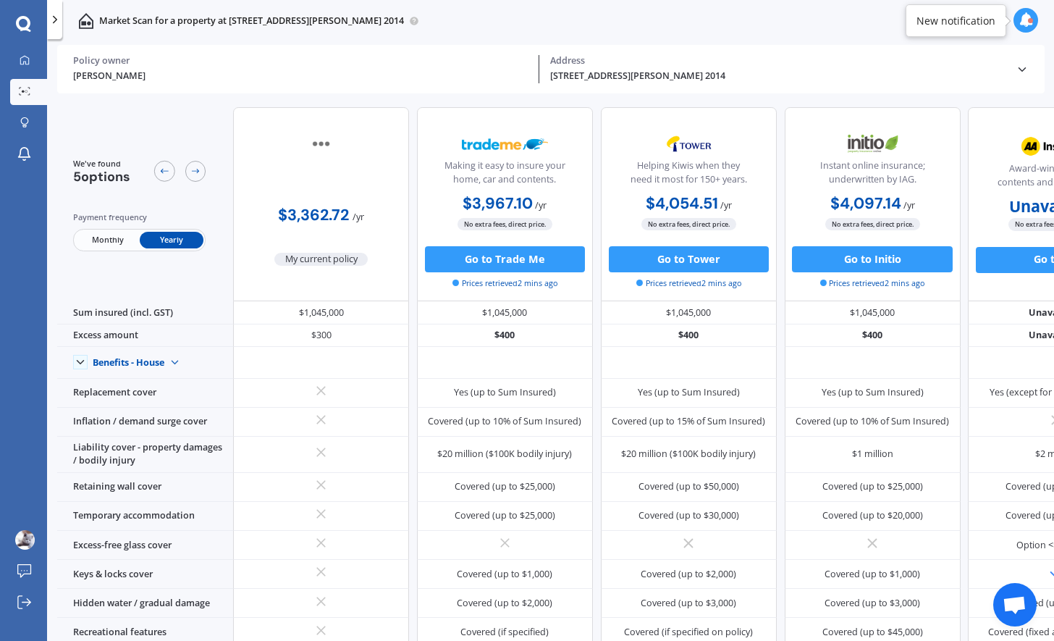
scroll to position [0, 106]
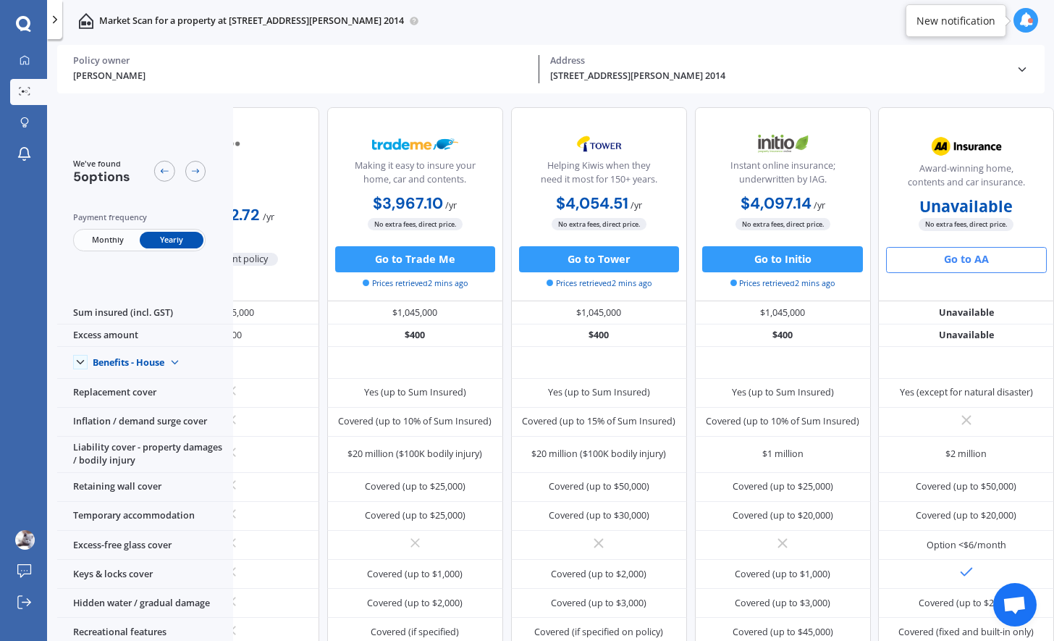
click at [917, 261] on button "Go to AA" at bounding box center [966, 260] width 160 height 26
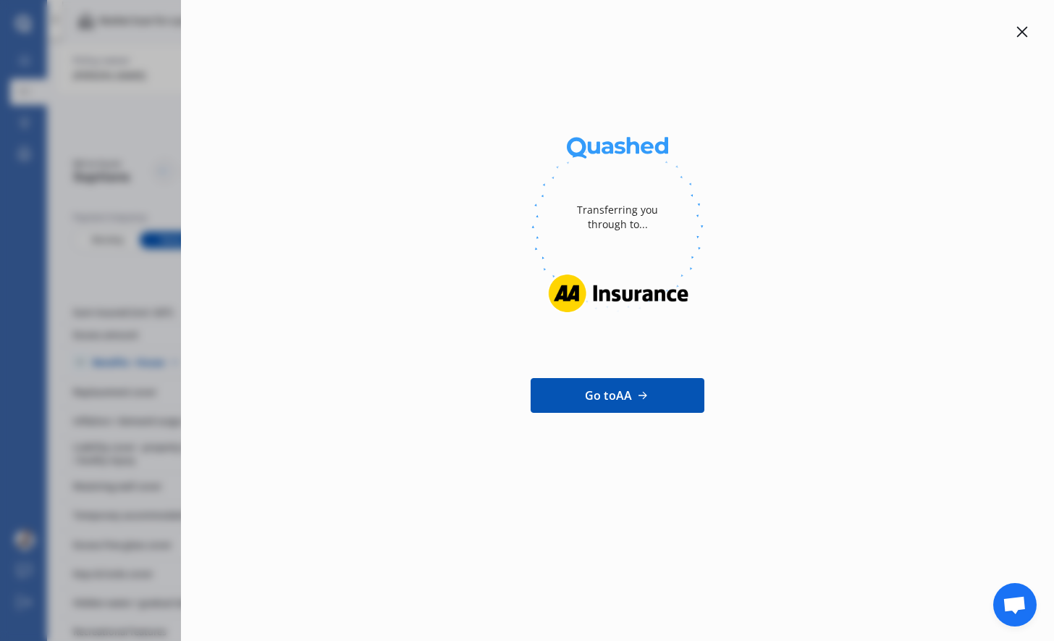
click at [1020, 28] on icon at bounding box center [1023, 32] width 12 height 12
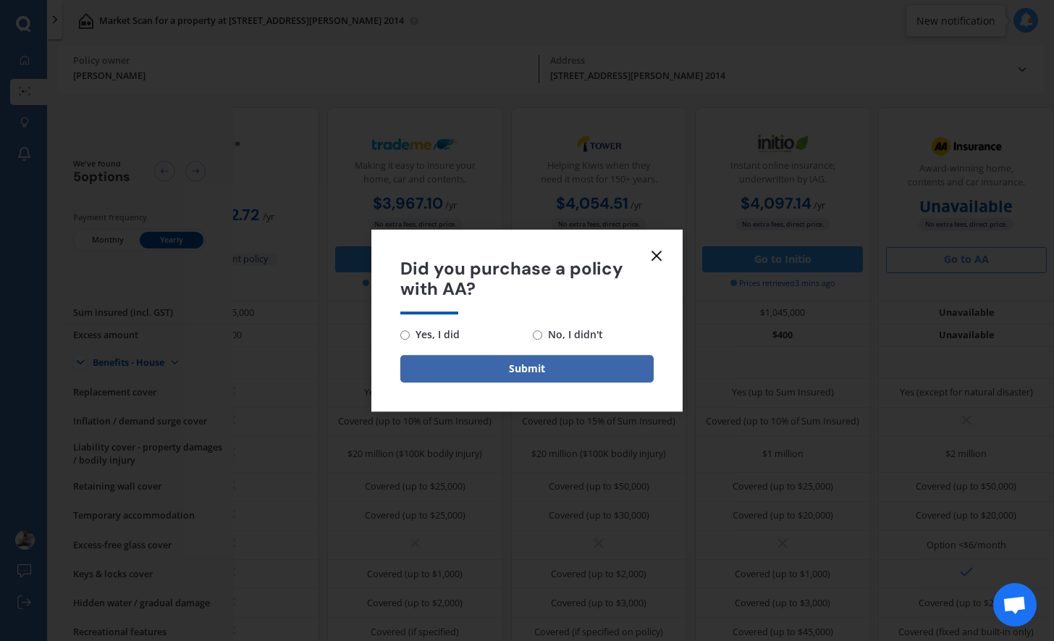
click at [658, 252] on icon at bounding box center [656, 255] width 17 height 17
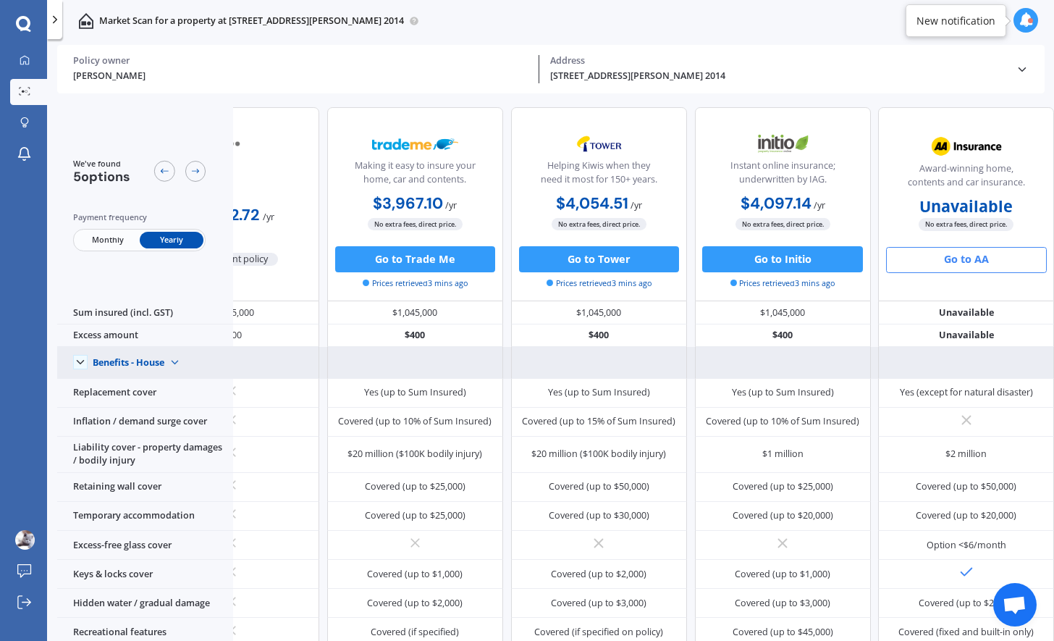
click at [167, 369] on img at bounding box center [174, 362] width 21 height 21
